Goal: Check status: Check status

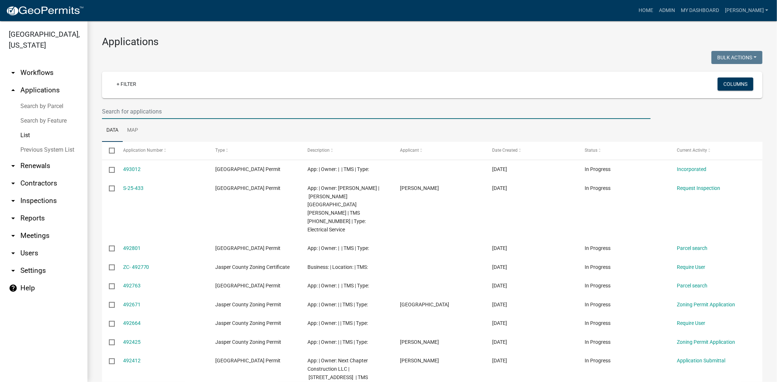
click at [137, 113] on input "text" at bounding box center [376, 111] width 548 height 15
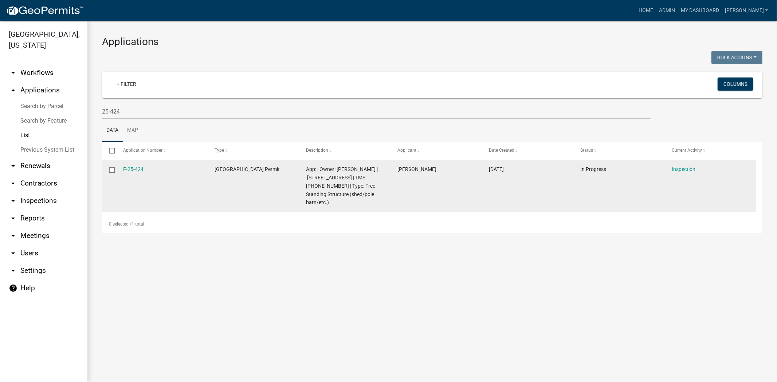
drag, startPoint x: 150, startPoint y: 171, endPoint x: 122, endPoint y: 169, distance: 28.2
click at [122, 169] on datatable-body-cell "F-25-424" at bounding box center [161, 186] width 91 height 52
copy link "F-25-424"
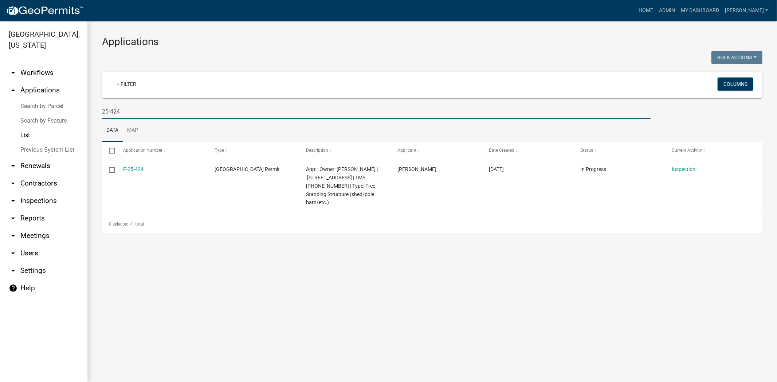
click at [137, 108] on input "25-424" at bounding box center [376, 111] width 548 height 15
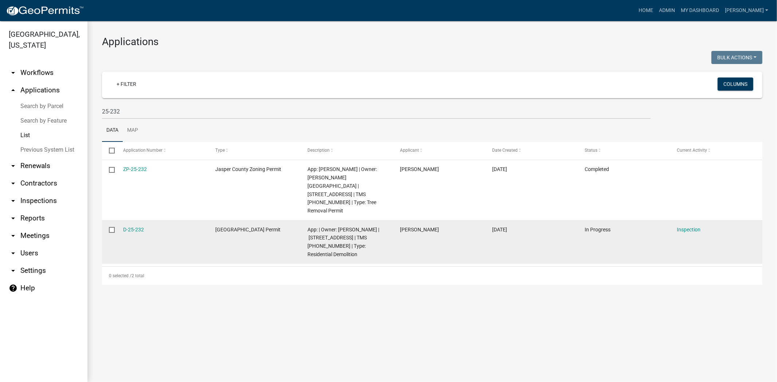
drag, startPoint x: 151, startPoint y: 220, endPoint x: 121, endPoint y: 221, distance: 29.9
click at [121, 221] on datatable-body-cell "D-25-232" at bounding box center [162, 242] width 92 height 44
copy link "D-25-232"
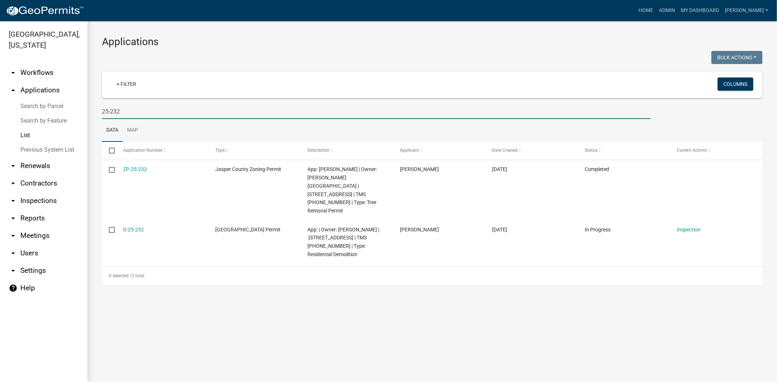
click at [131, 113] on input "25-232" at bounding box center [376, 111] width 548 height 15
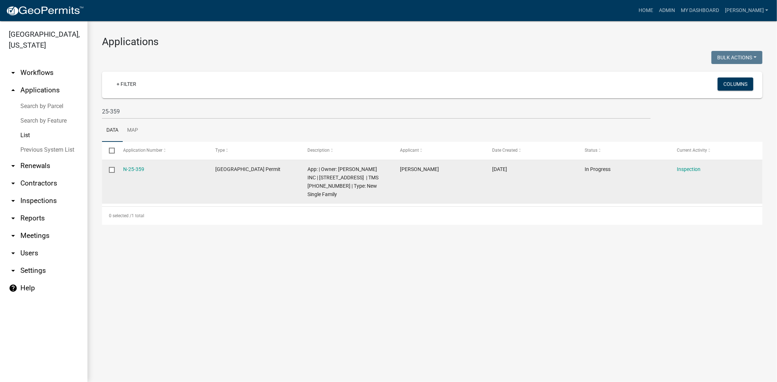
drag, startPoint x: 150, startPoint y: 169, endPoint x: 119, endPoint y: 171, distance: 31.0
click at [119, 171] on datatable-body-cell "N-25-359" at bounding box center [162, 182] width 92 height 44
copy link "N-25-359"
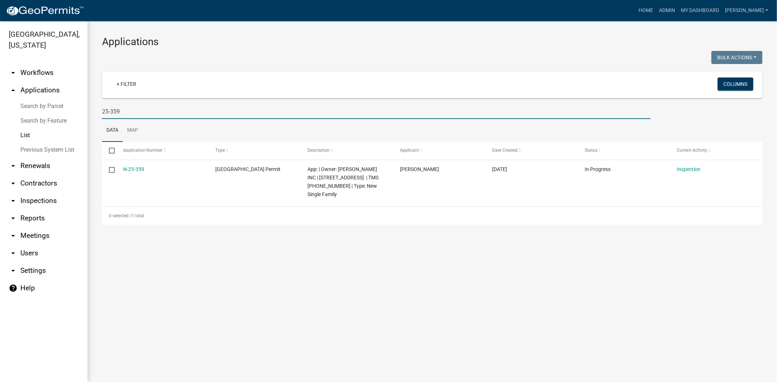
click at [139, 115] on input "25-359" at bounding box center [376, 111] width 548 height 15
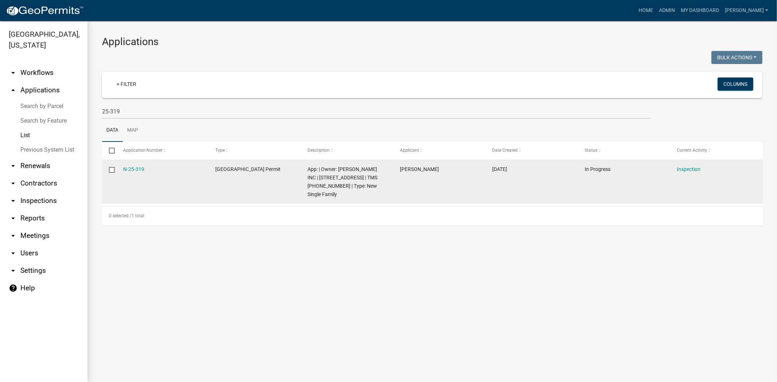
drag, startPoint x: 147, startPoint y: 169, endPoint x: 115, endPoint y: 170, distance: 32.8
click at [115, 170] on div "N-25-319 Jasper County Building Permit App: | Owner: D R HORTON INC | 767 CASTL…" at bounding box center [432, 182] width 660 height 44
copy div "N-25-319"
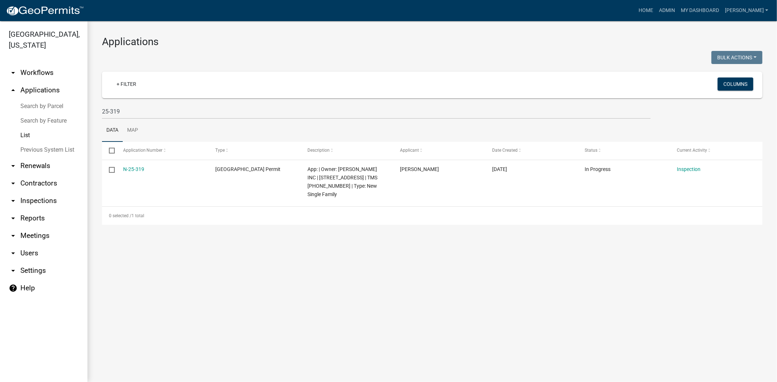
click at [145, 245] on main "Applications Bulk Actions Void Expire Lock Withdraw + Filter Columns 25-319 Dat…" at bounding box center [431, 201] width 689 height 361
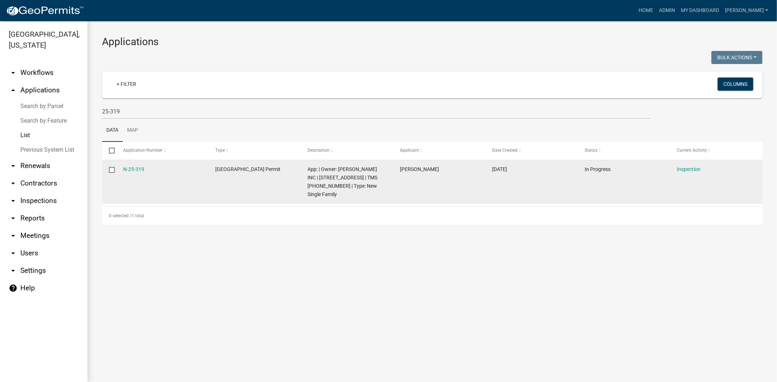
drag, startPoint x: 151, startPoint y: 170, endPoint x: 117, endPoint y: 170, distance: 33.9
click at [117, 170] on datatable-body-cell "N-25-319" at bounding box center [162, 182] width 92 height 44
copy link "N-25-319"
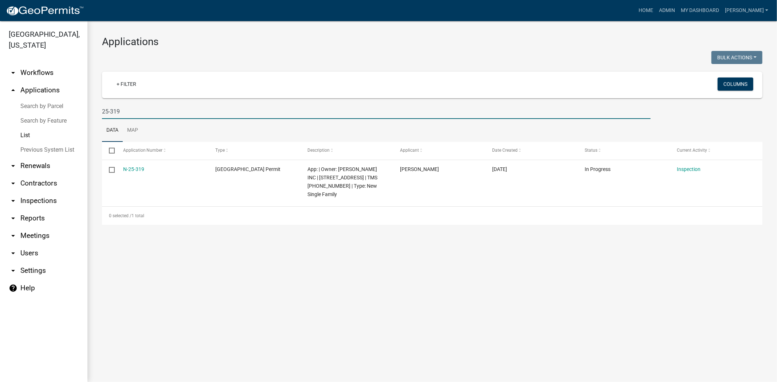
click at [162, 108] on input "25-319" at bounding box center [376, 111] width 548 height 15
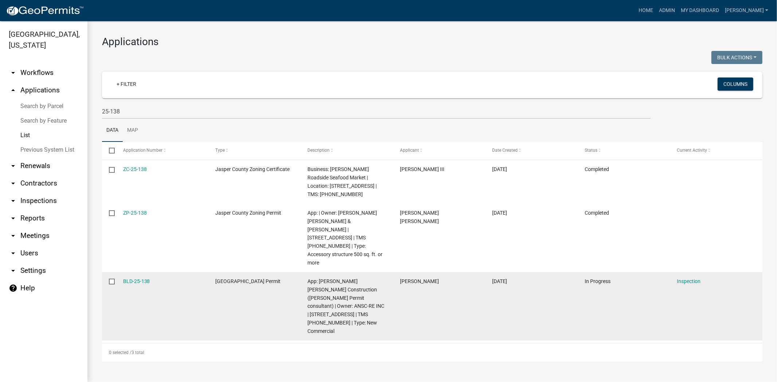
drag, startPoint x: 152, startPoint y: 264, endPoint x: 120, endPoint y: 265, distance: 32.1
click at [120, 272] on datatable-body-cell "BLD-25-138" at bounding box center [162, 306] width 92 height 68
copy link "BLD-25-138"
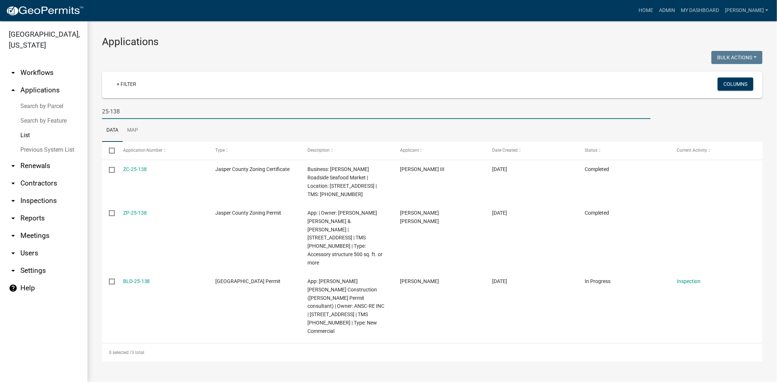
click at [127, 108] on input "25-138" at bounding box center [376, 111] width 548 height 15
type input "2"
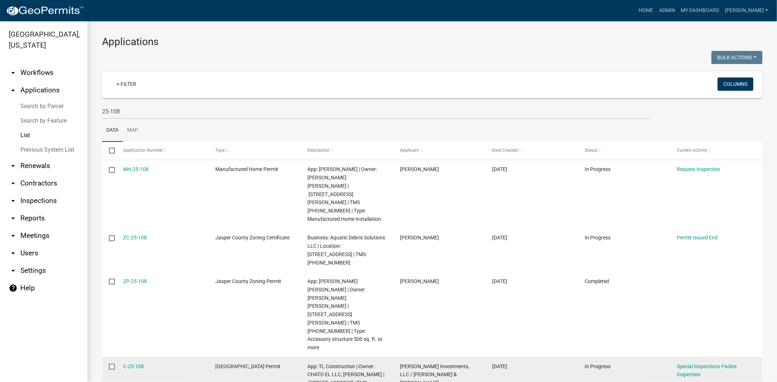
drag, startPoint x: 152, startPoint y: 330, endPoint x: 117, endPoint y: 334, distance: 35.9
click at [117, 357] on datatable-body-cell "C-25-108" at bounding box center [162, 383] width 92 height 52
copy link "C-25-108"
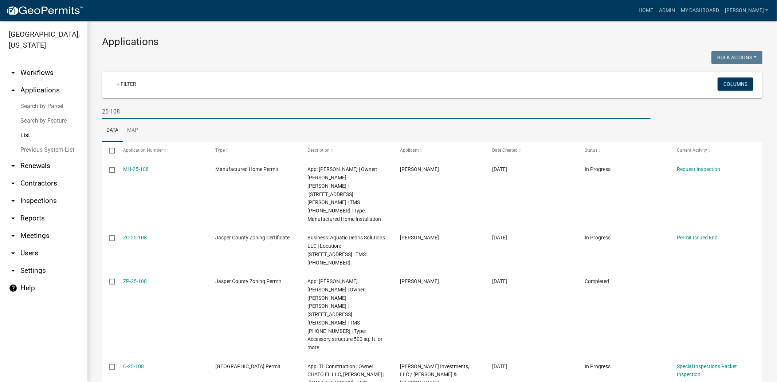
drag, startPoint x: 140, startPoint y: 107, endPoint x: 98, endPoint y: 110, distance: 42.3
click at [98, 110] on div "25-108" at bounding box center [375, 111] width 559 height 15
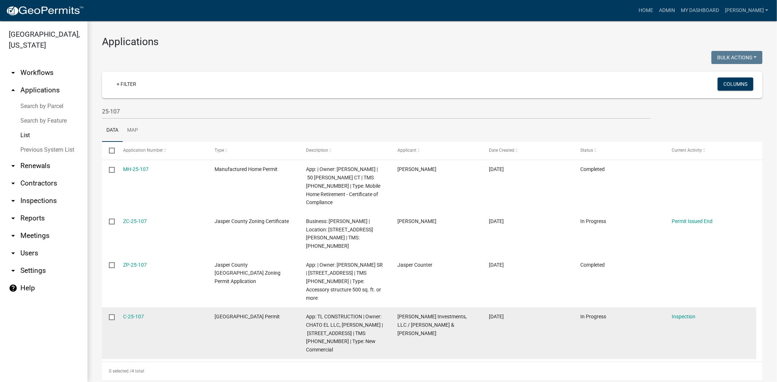
drag, startPoint x: 146, startPoint y: 300, endPoint x: 119, endPoint y: 301, distance: 27.7
click at [119, 308] on datatable-body-cell "C-25-107" at bounding box center [161, 334] width 91 height 52
copy link "C-25-107"
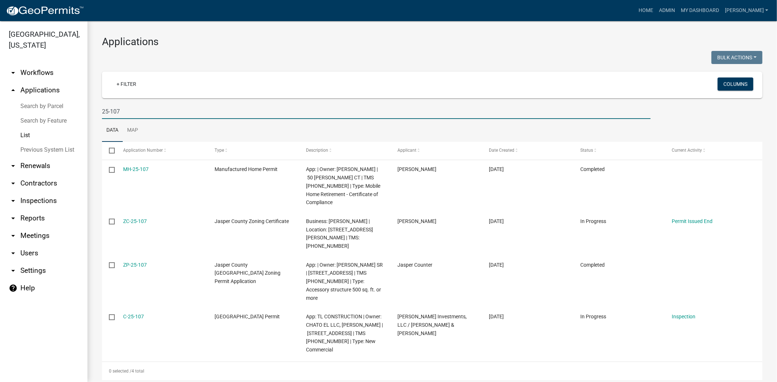
click at [122, 108] on input "25-107" at bounding box center [376, 111] width 548 height 15
type input "2"
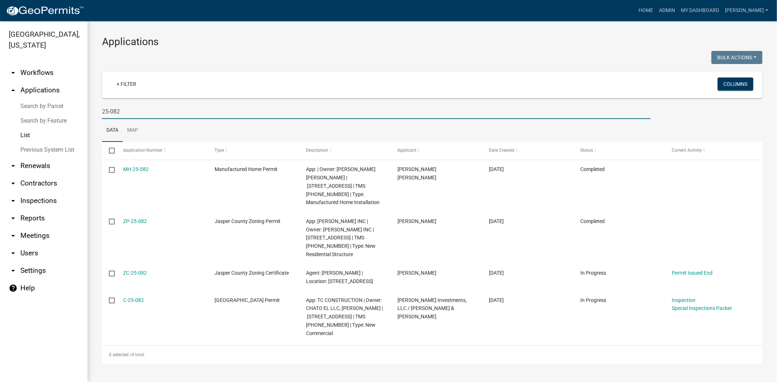
click at [134, 111] on input "25-082" at bounding box center [376, 111] width 548 height 15
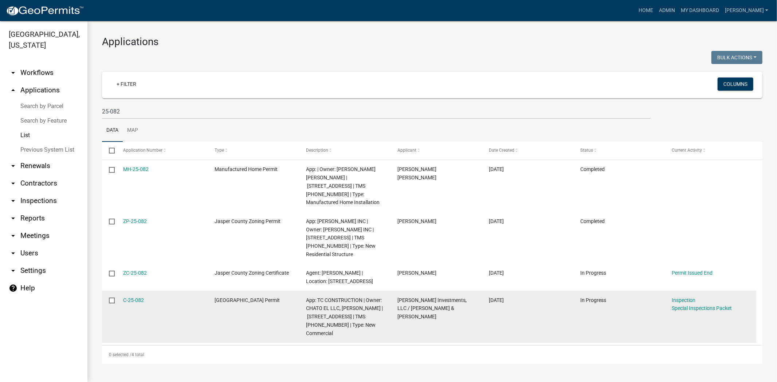
drag, startPoint x: 151, startPoint y: 293, endPoint x: 118, endPoint y: 293, distance: 33.9
click at [118, 293] on datatable-body-cell "C-25-082" at bounding box center [161, 317] width 91 height 52
copy link "C-25-082"
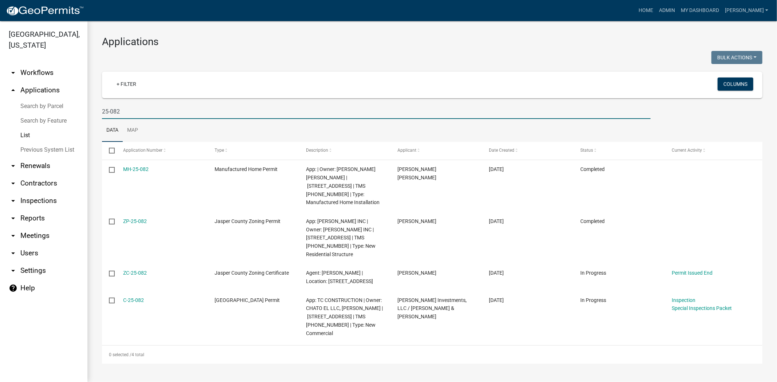
drag, startPoint x: 181, startPoint y: 108, endPoint x: 28, endPoint y: 108, distance: 152.2
click at [28, 108] on div "Jasper County, South Carolina arrow_drop_down Workflows List arrow_drop_up Appl…" at bounding box center [388, 201] width 777 height 361
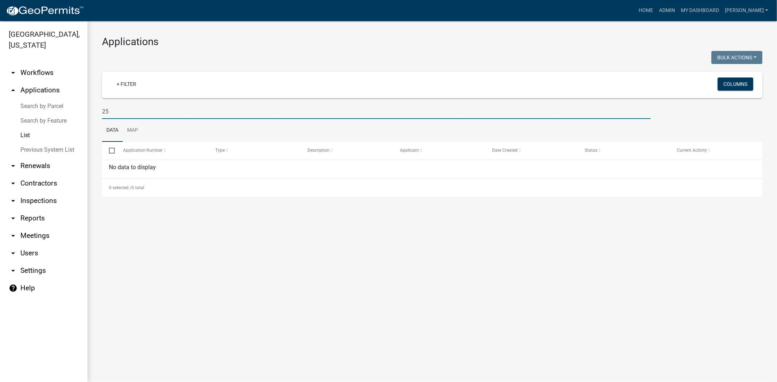
type input "2"
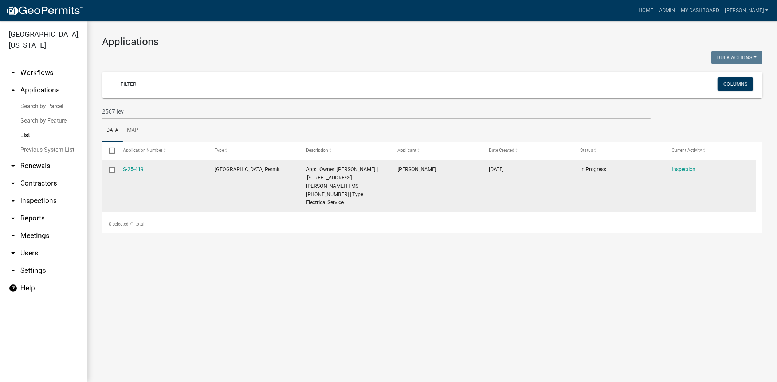
drag, startPoint x: 148, startPoint y: 168, endPoint x: 107, endPoint y: 170, distance: 41.2
click at [107, 170] on div "S-25-419 Jasper County Building Permit App: | Owner: GRAHAM DOUG | 2567 LEVY RD…" at bounding box center [429, 186] width 654 height 52
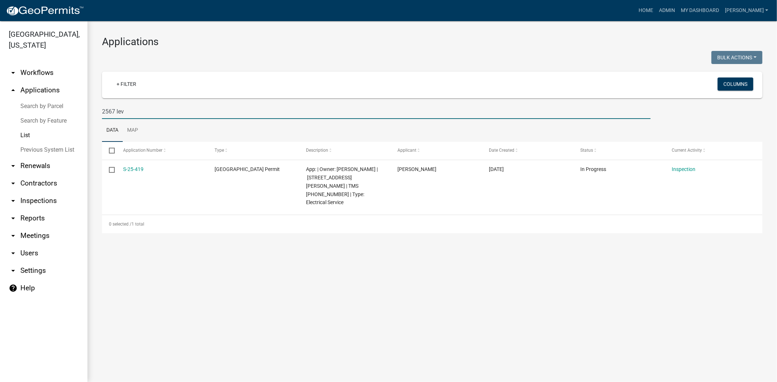
drag, startPoint x: 130, startPoint y: 114, endPoint x: 74, endPoint y: 115, distance: 56.1
click at [74, 115] on div "Jasper County, South Carolina arrow_drop_down Workflows List arrow_drop_up Appl…" at bounding box center [388, 201] width 777 height 361
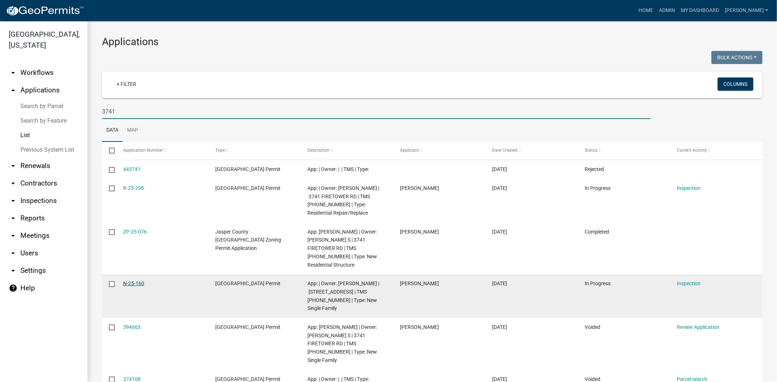
type input "3741"
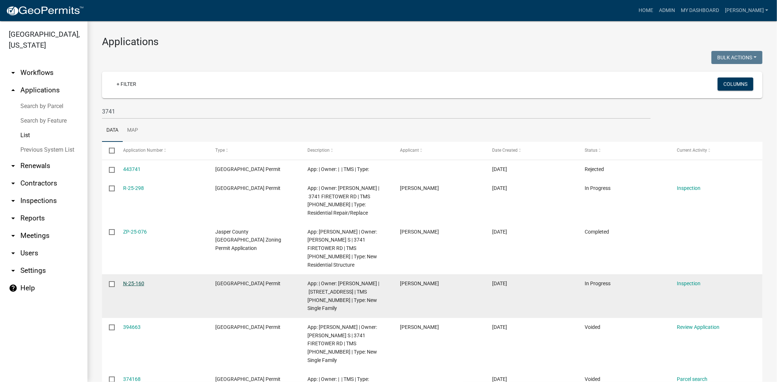
click at [138, 285] on link "N-25-160" at bounding box center [133, 284] width 21 height 6
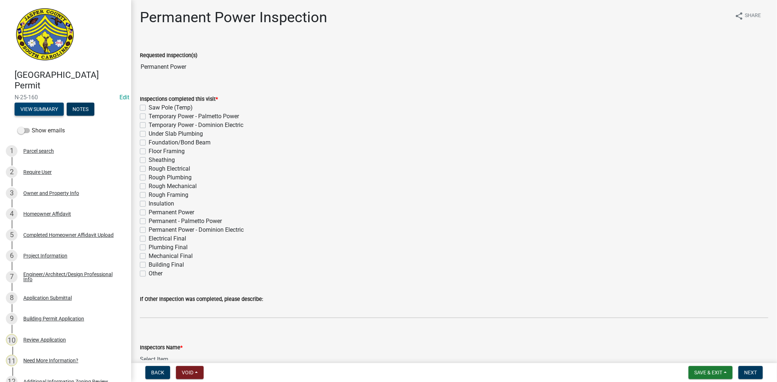
click at [46, 110] on button "View Summary" at bounding box center [39, 109] width 49 height 13
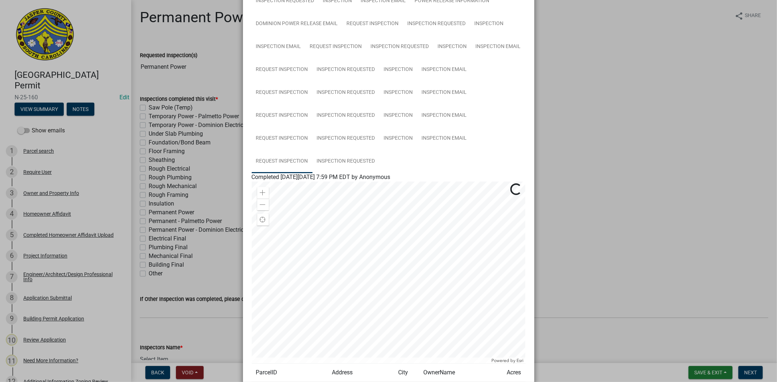
scroll to position [404, 0]
click at [341, 162] on link "Inspection Requested" at bounding box center [345, 159] width 67 height 23
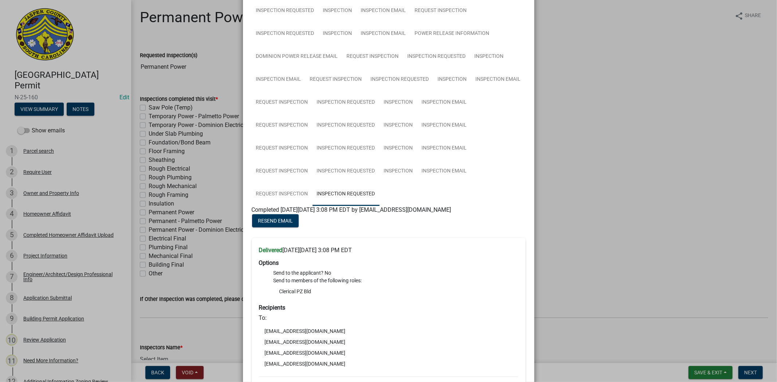
scroll to position [410, 0]
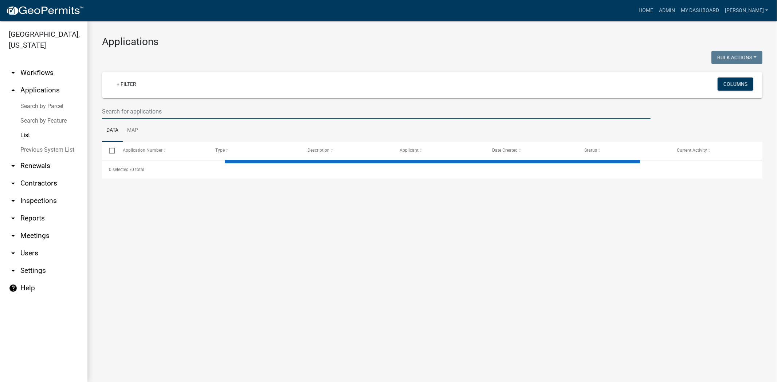
click at [235, 114] on input "text" at bounding box center [376, 111] width 548 height 15
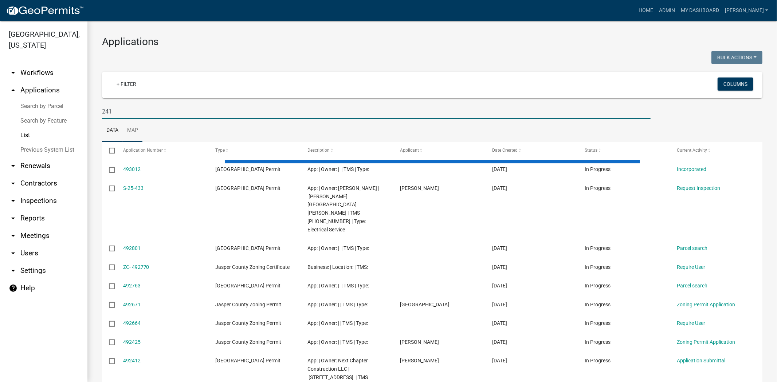
type input "241 dunham"
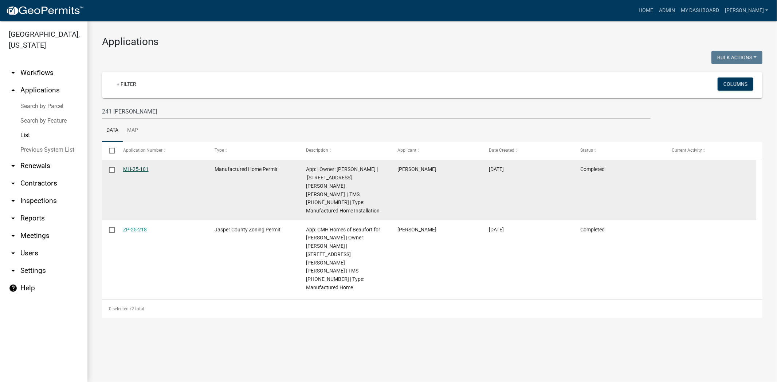
click at [136, 170] on link "MH-25-101" at bounding box center [135, 169] width 25 height 6
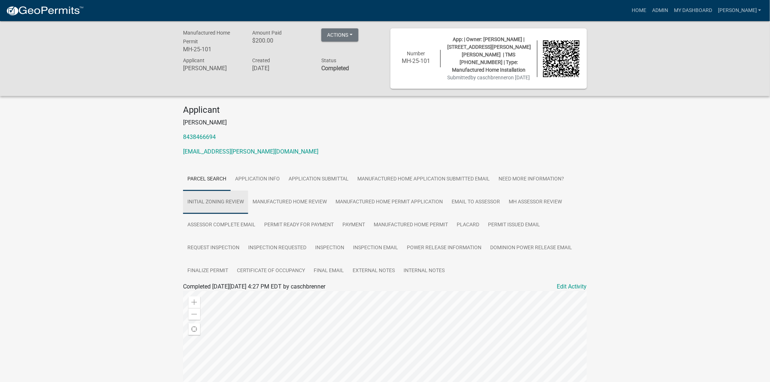
click at [217, 203] on link "Initial Zoning Review" at bounding box center [215, 202] width 65 height 23
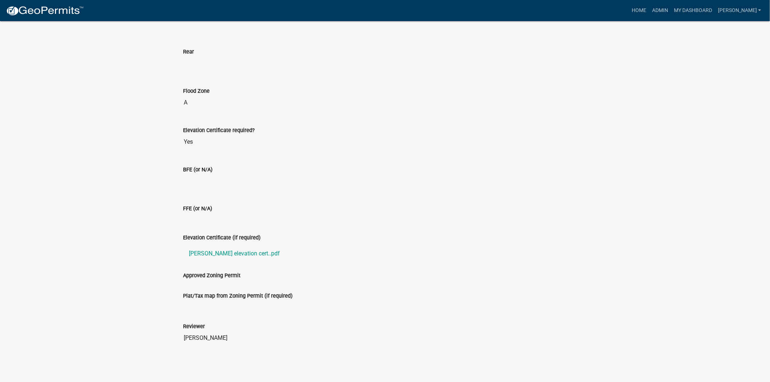
scroll to position [390, 0]
click at [243, 255] on link "[PERSON_NAME] elevation cert..pdf" at bounding box center [385, 253] width 404 height 17
